Goal: Information Seeking & Learning: Learn about a topic

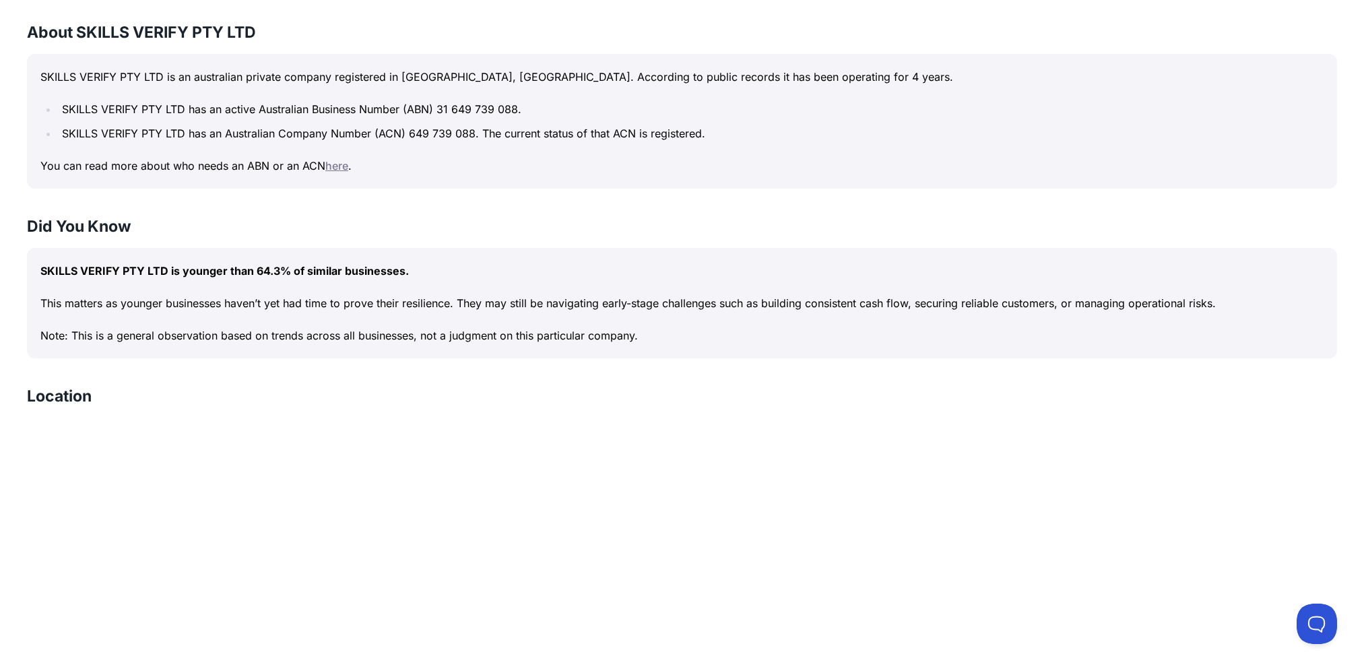
scroll to position [449, 0]
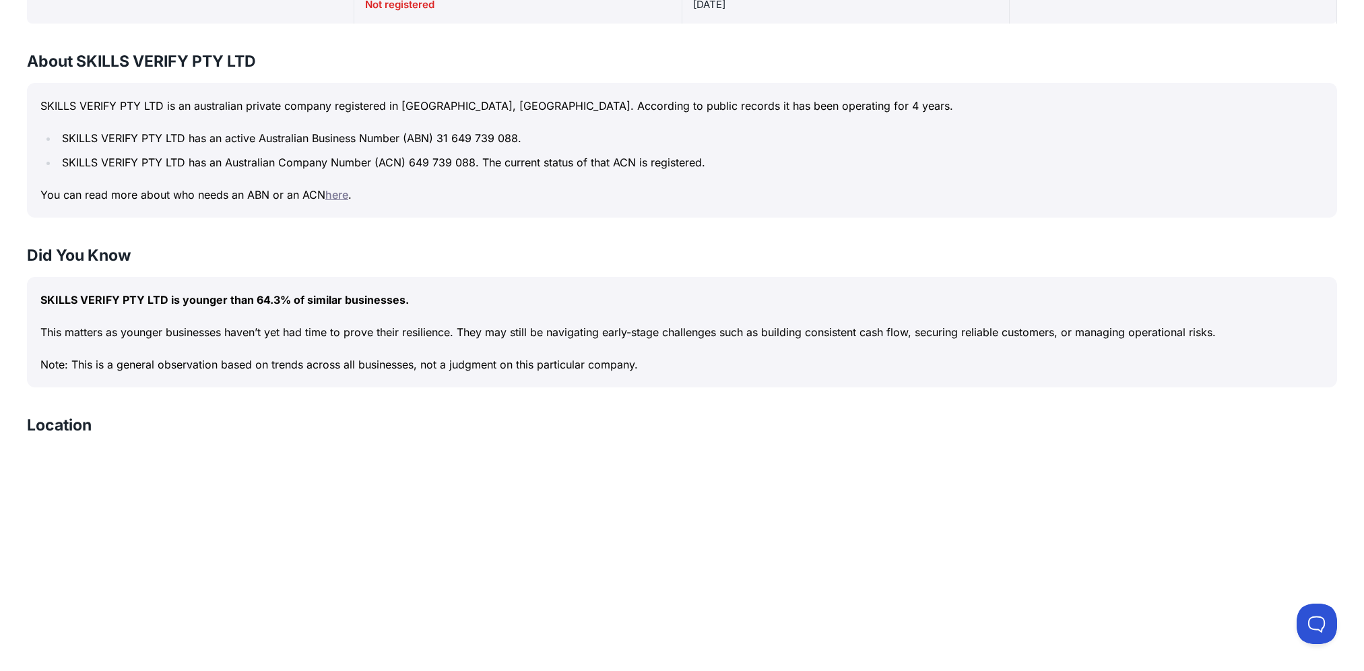
click at [692, 386] on div "SKILLS VERIFY PTY LTD is younger than 64.3% of similar businesses. This matters…" at bounding box center [682, 332] width 1310 height 110
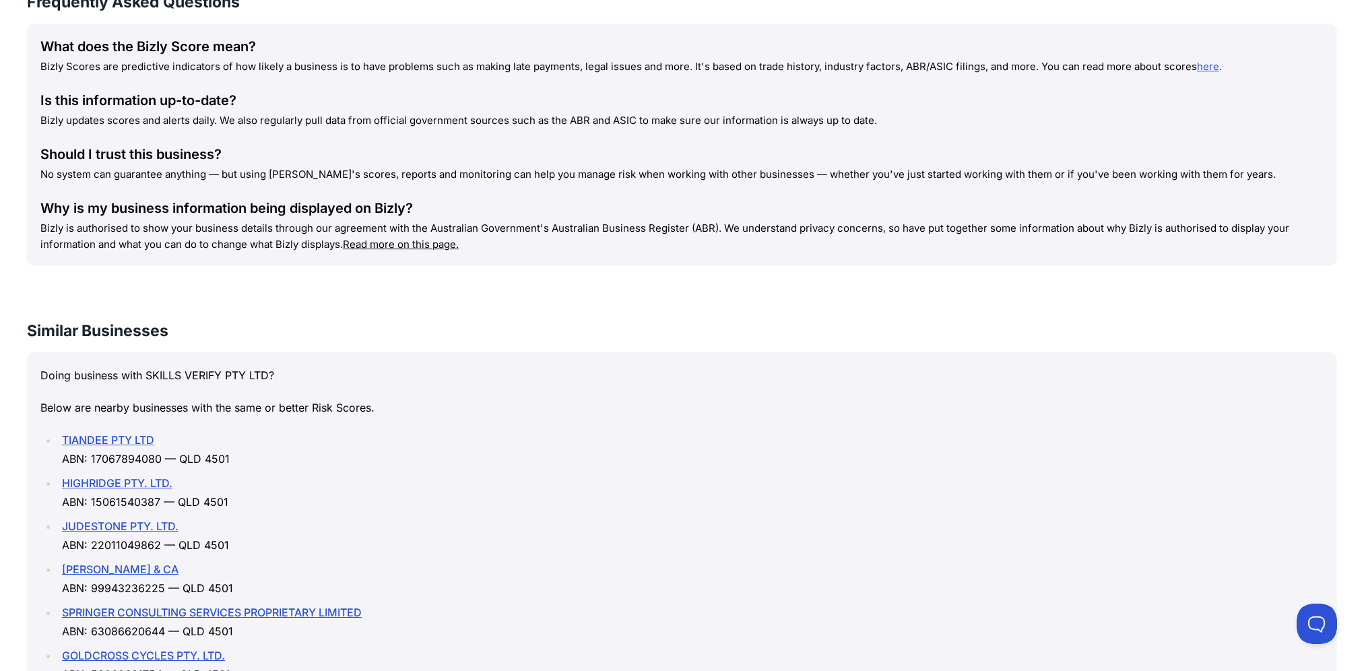
scroll to position [1347, 0]
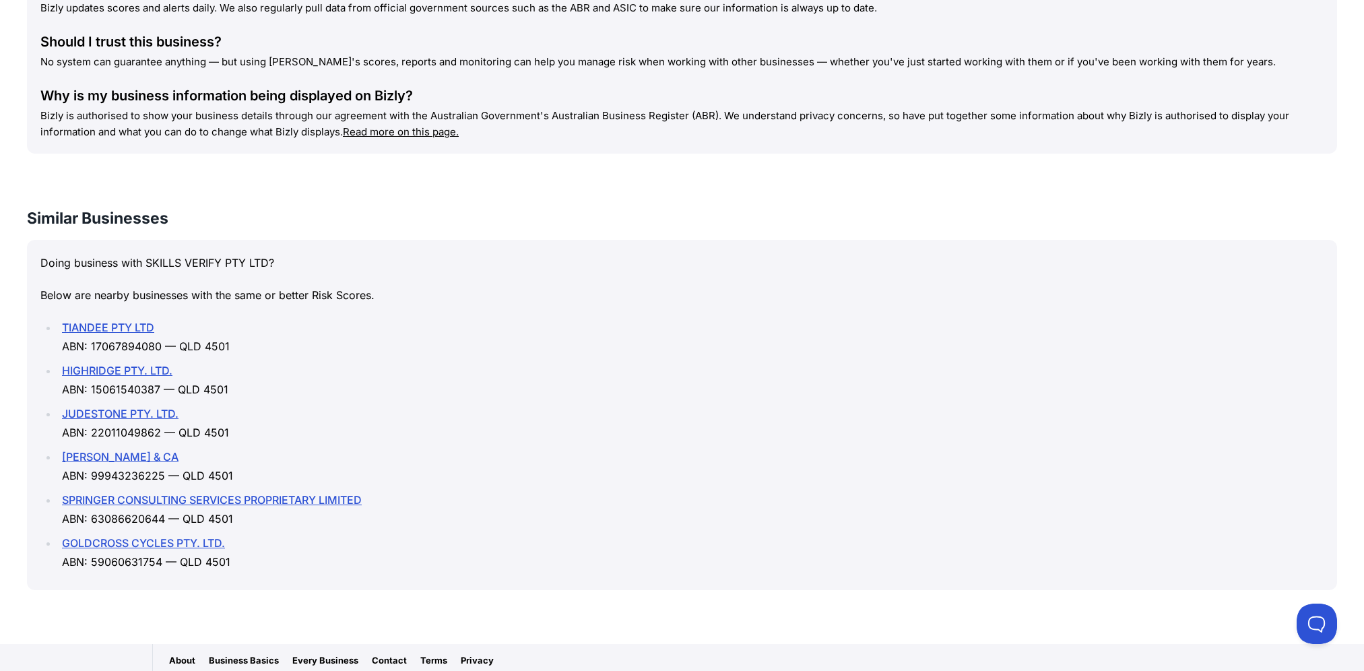
click at [125, 327] on link "TIANDEE PTY LTD" at bounding box center [108, 327] width 92 height 13
click at [128, 372] on link "HIGHRIDGE PTY. LTD." at bounding box center [117, 370] width 110 height 13
click at [112, 413] on link "JUDESTONE PTY. LTD." at bounding box center [120, 413] width 116 height 13
click at [132, 459] on link "DI-MAURO S & CA" at bounding box center [120, 456] width 116 height 13
click at [108, 542] on link "GOLDCROSS CYCLES PTY. LTD." at bounding box center [143, 542] width 163 height 13
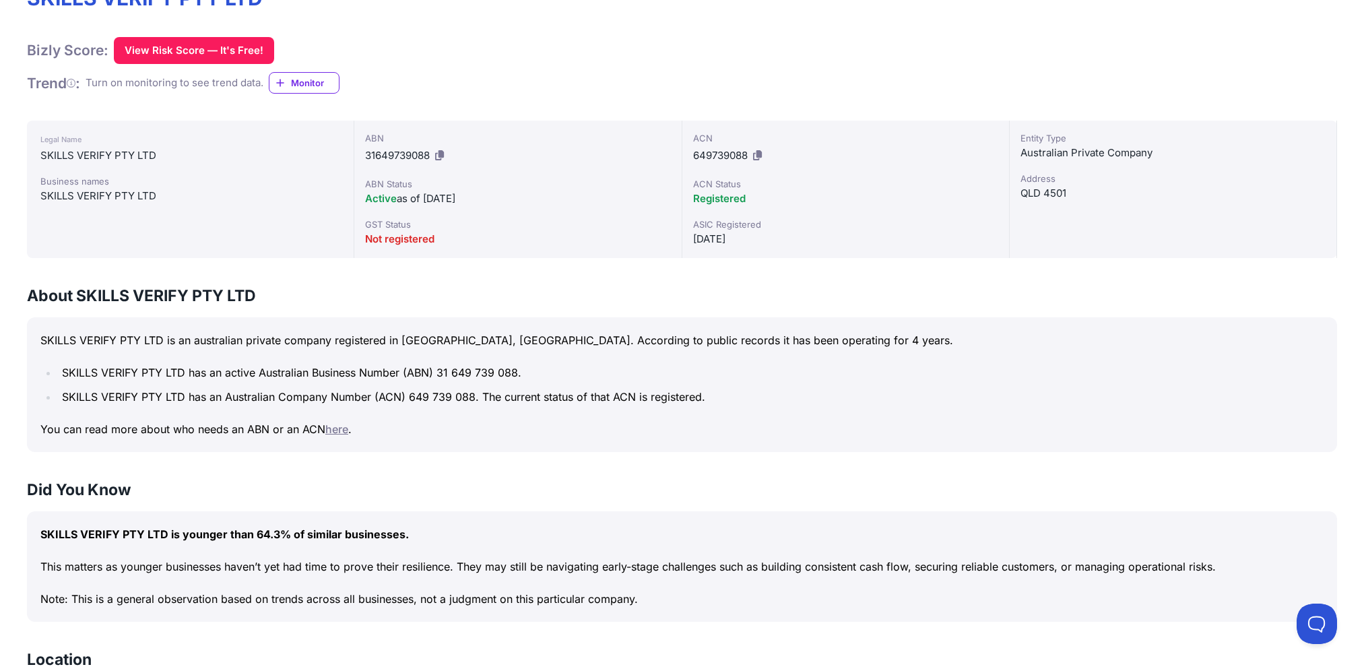
scroll to position [182, 0]
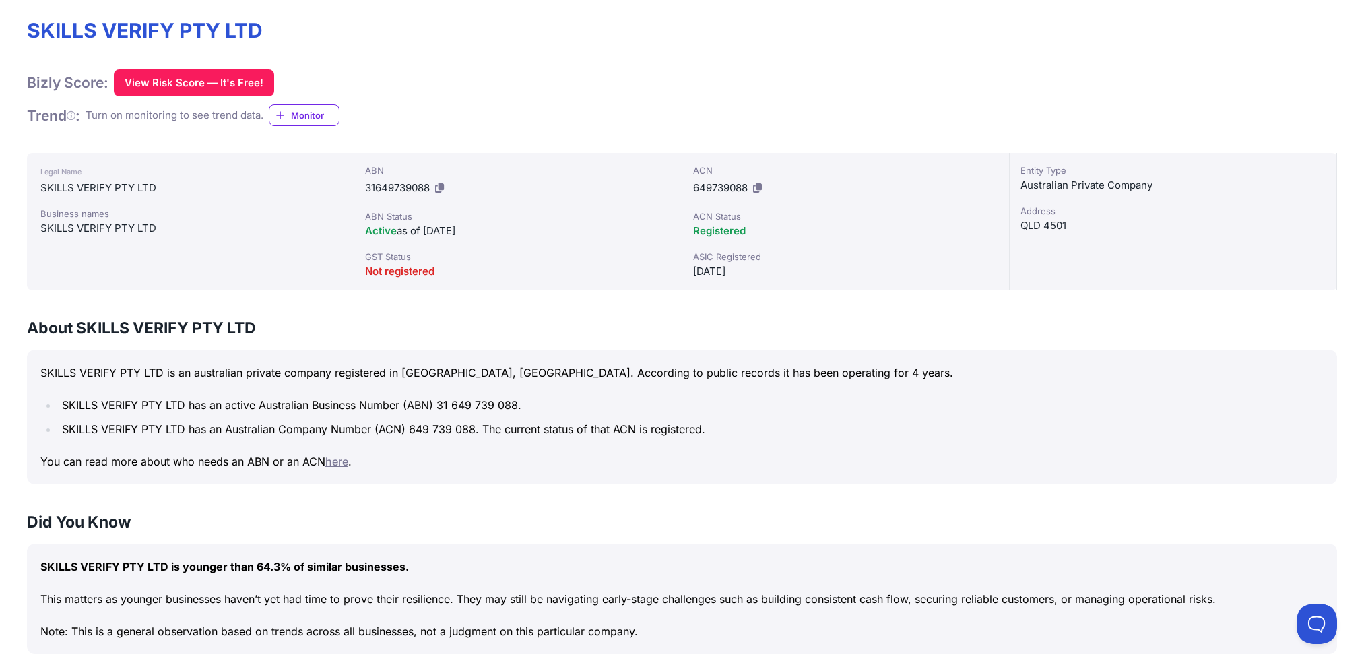
click at [324, 112] on span "Monitor" at bounding box center [315, 114] width 48 height 13
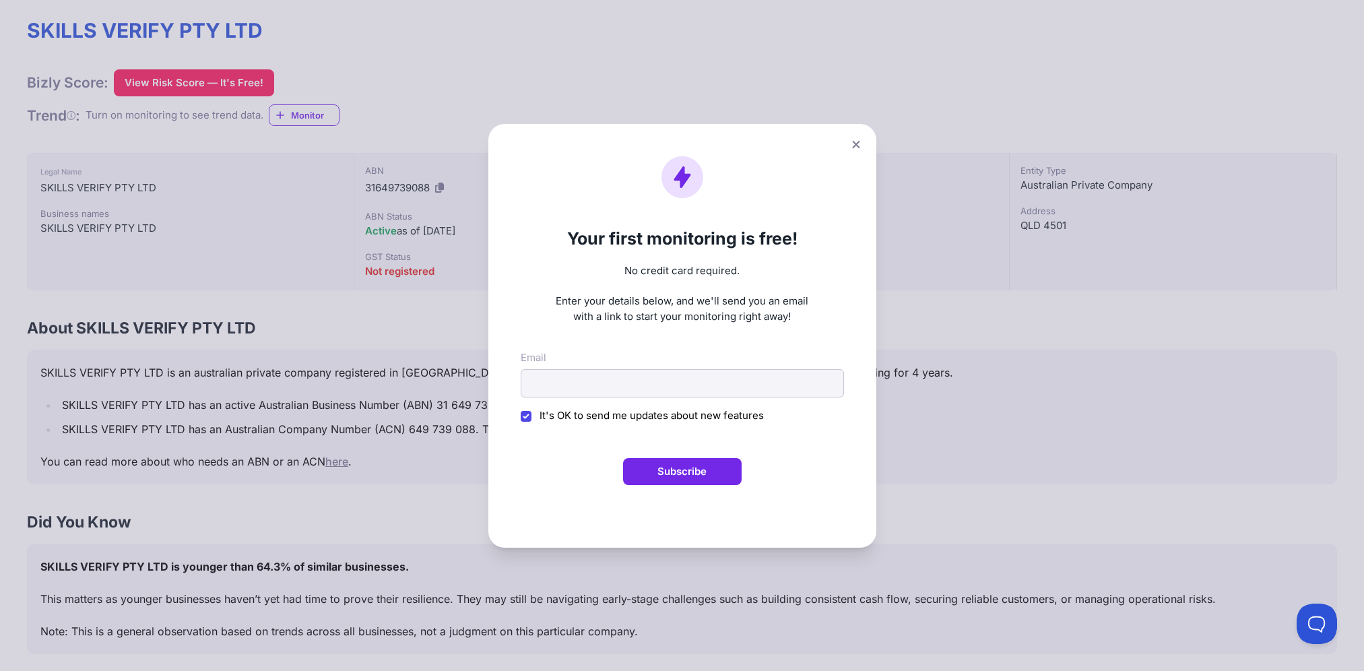
click at [855, 143] on button at bounding box center [855, 145] width 19 height 20
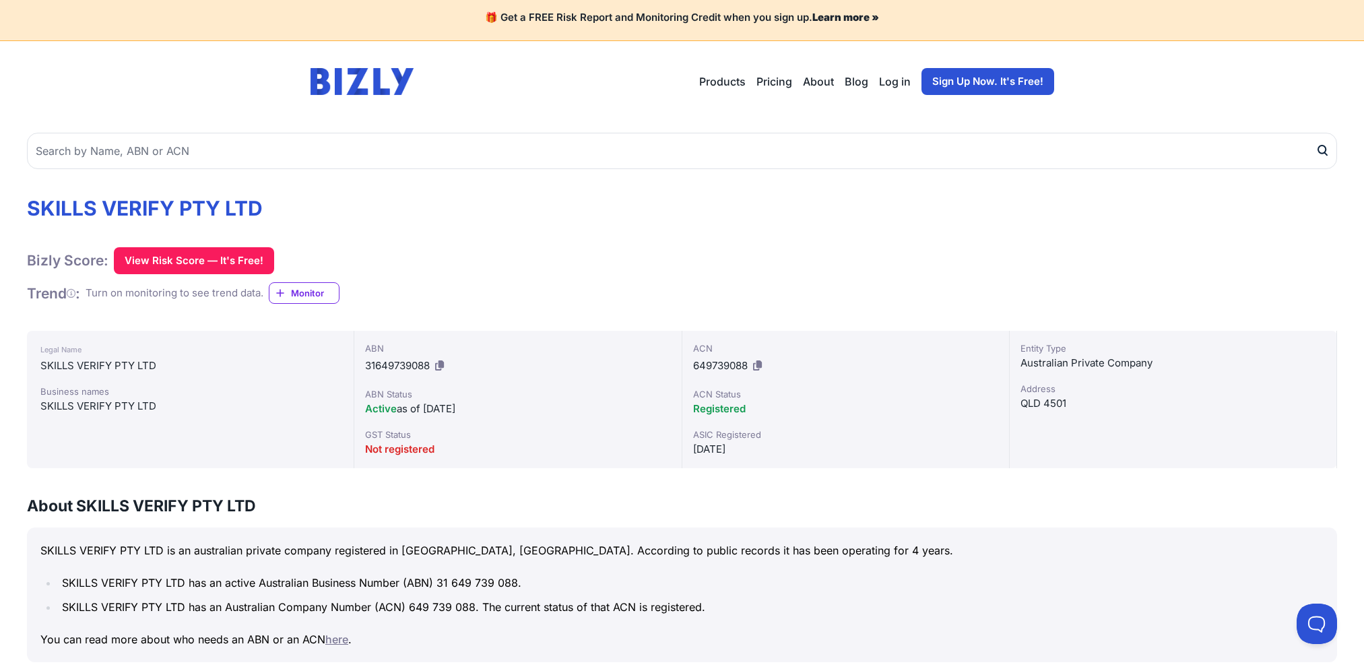
scroll to position [0, 0]
